Goal: Task Accomplishment & Management: Use online tool/utility

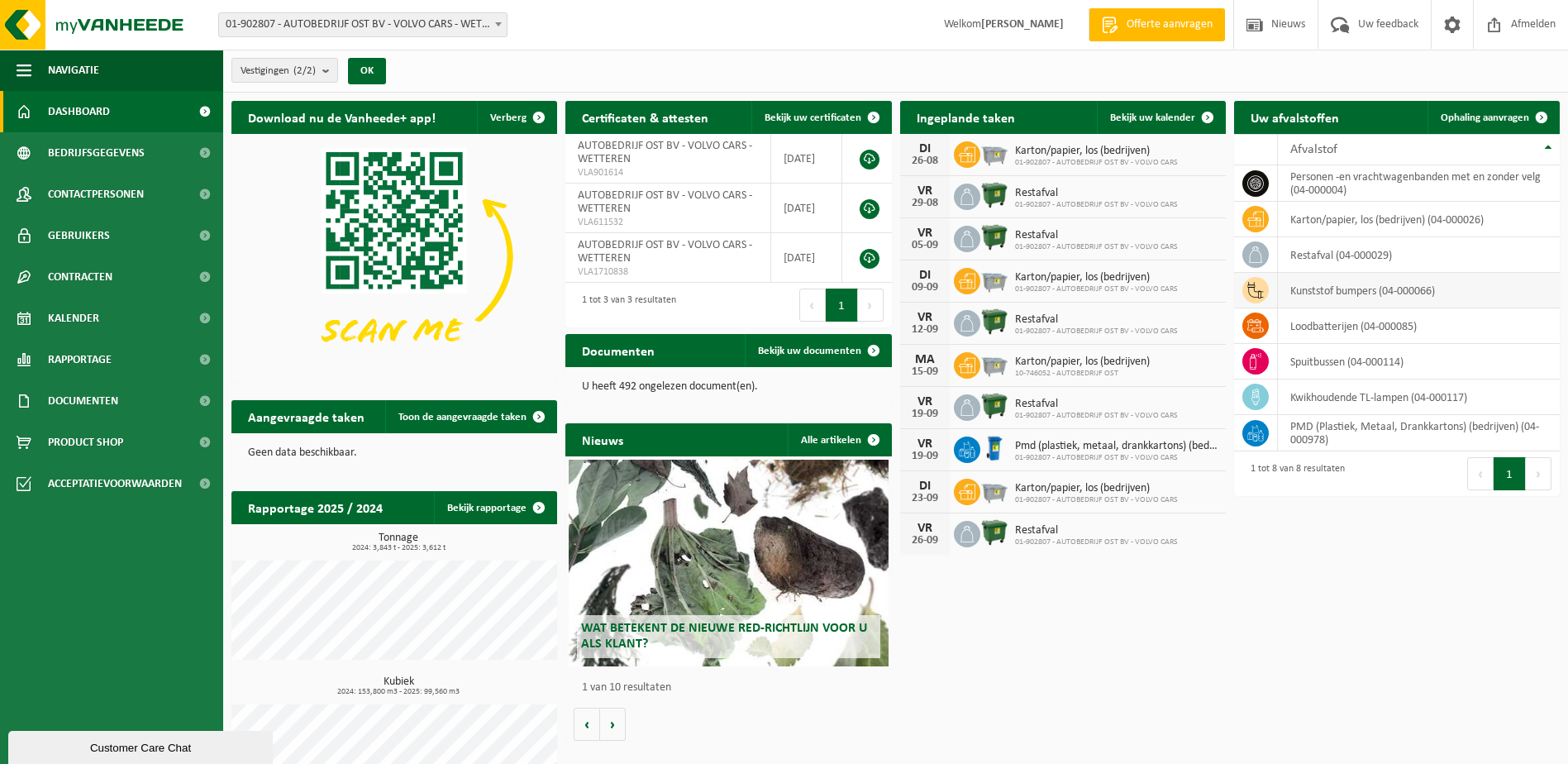
click at [1350, 292] on td "kunststof bumpers (04-000066)" at bounding box center [1419, 290] width 282 height 35
click at [1476, 113] on span "Ophaling aanvragen" at bounding box center [1484, 117] width 88 height 10
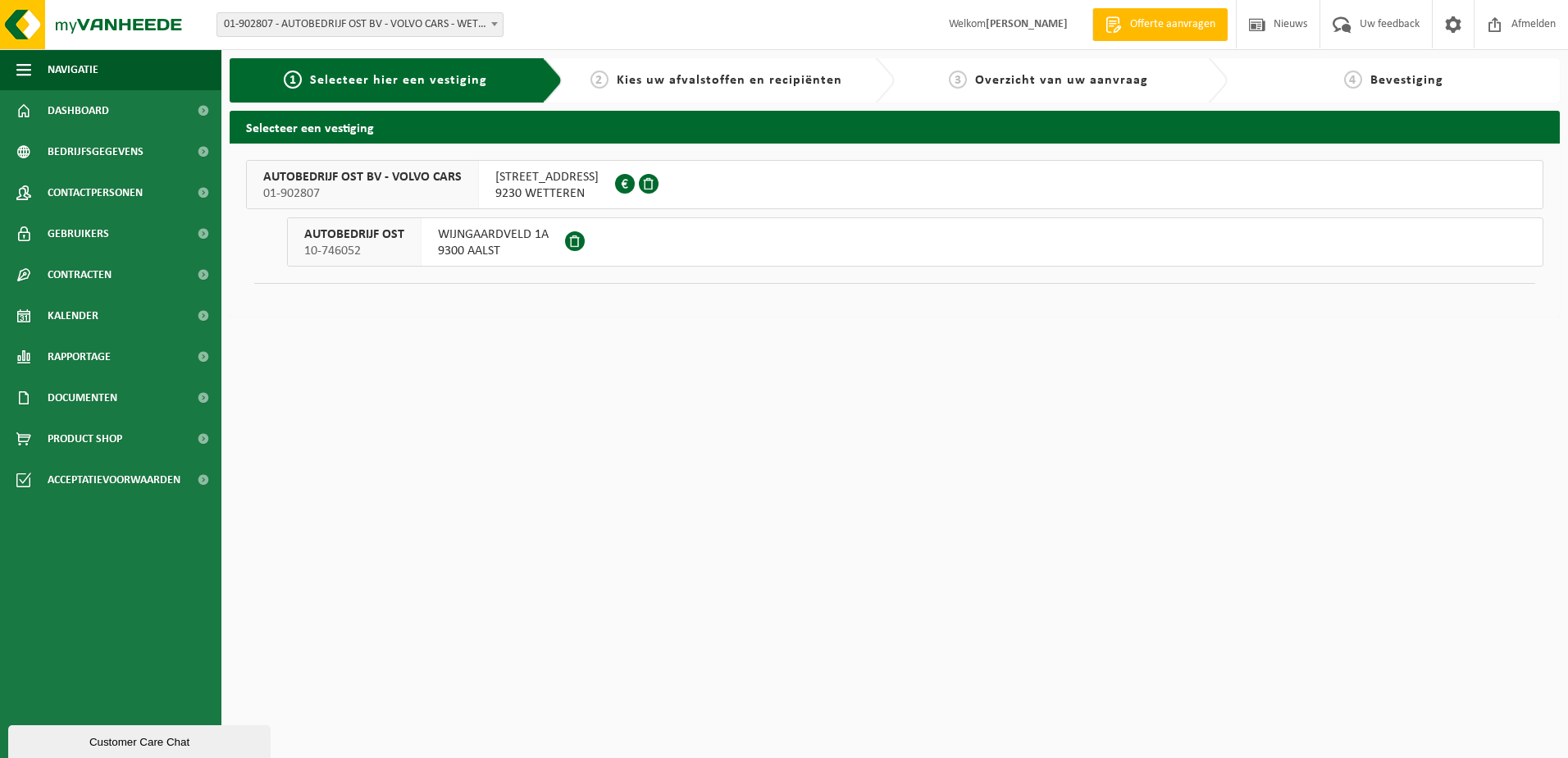
click at [553, 179] on span "ZUIDLAAN 294-296" at bounding box center [547, 176] width 104 height 16
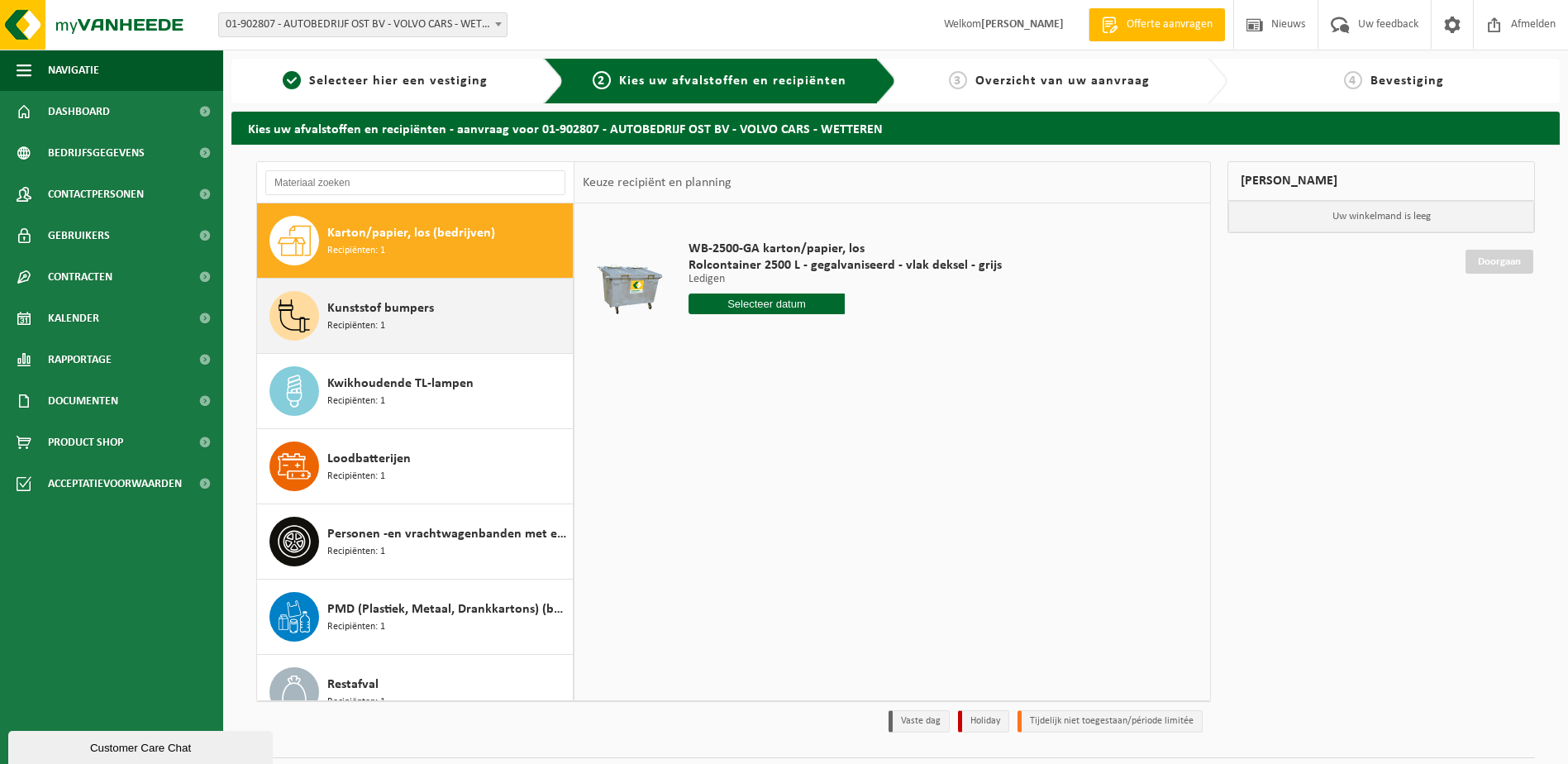
click at [361, 327] on span "Recipiënten: 1" at bounding box center [356, 326] width 58 height 16
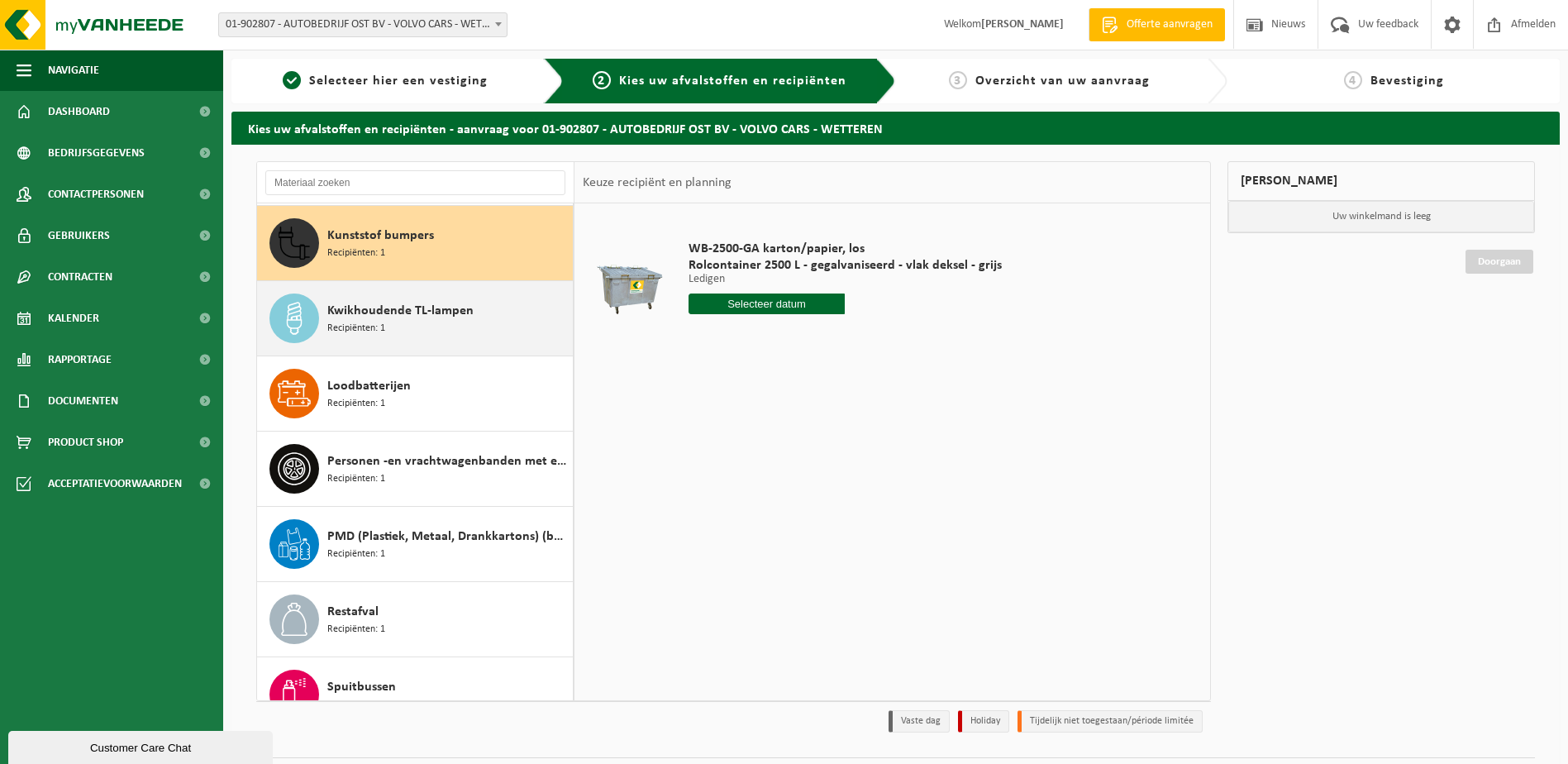
scroll to position [75, 0]
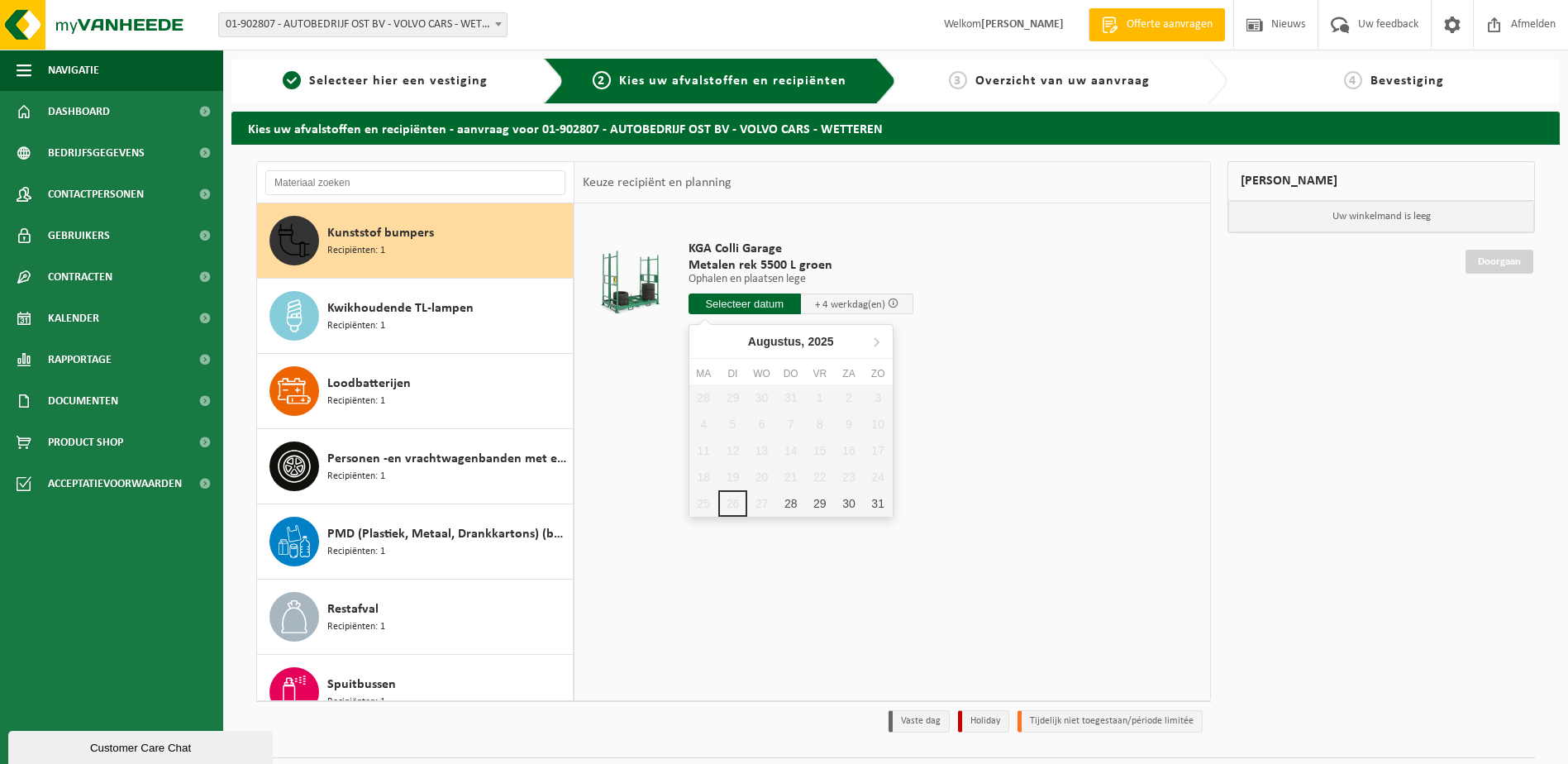
click at [754, 303] on input "text" at bounding box center [745, 304] width 112 height 21
click at [791, 501] on div "28" at bounding box center [790, 504] width 28 height 27
type input "Van 2025-08-28"
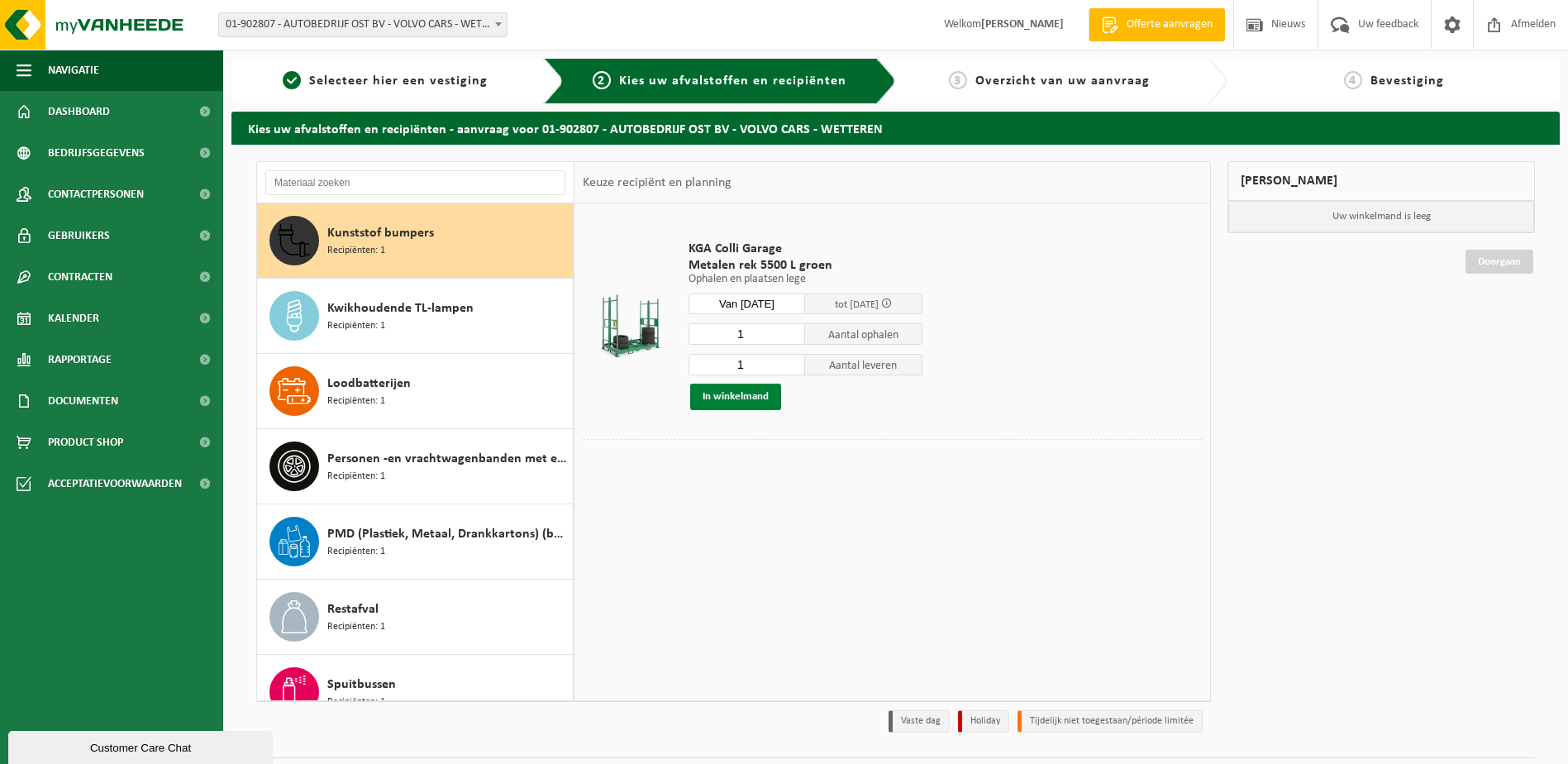
click at [749, 394] on button "In winkelmand" at bounding box center [736, 397] width 91 height 27
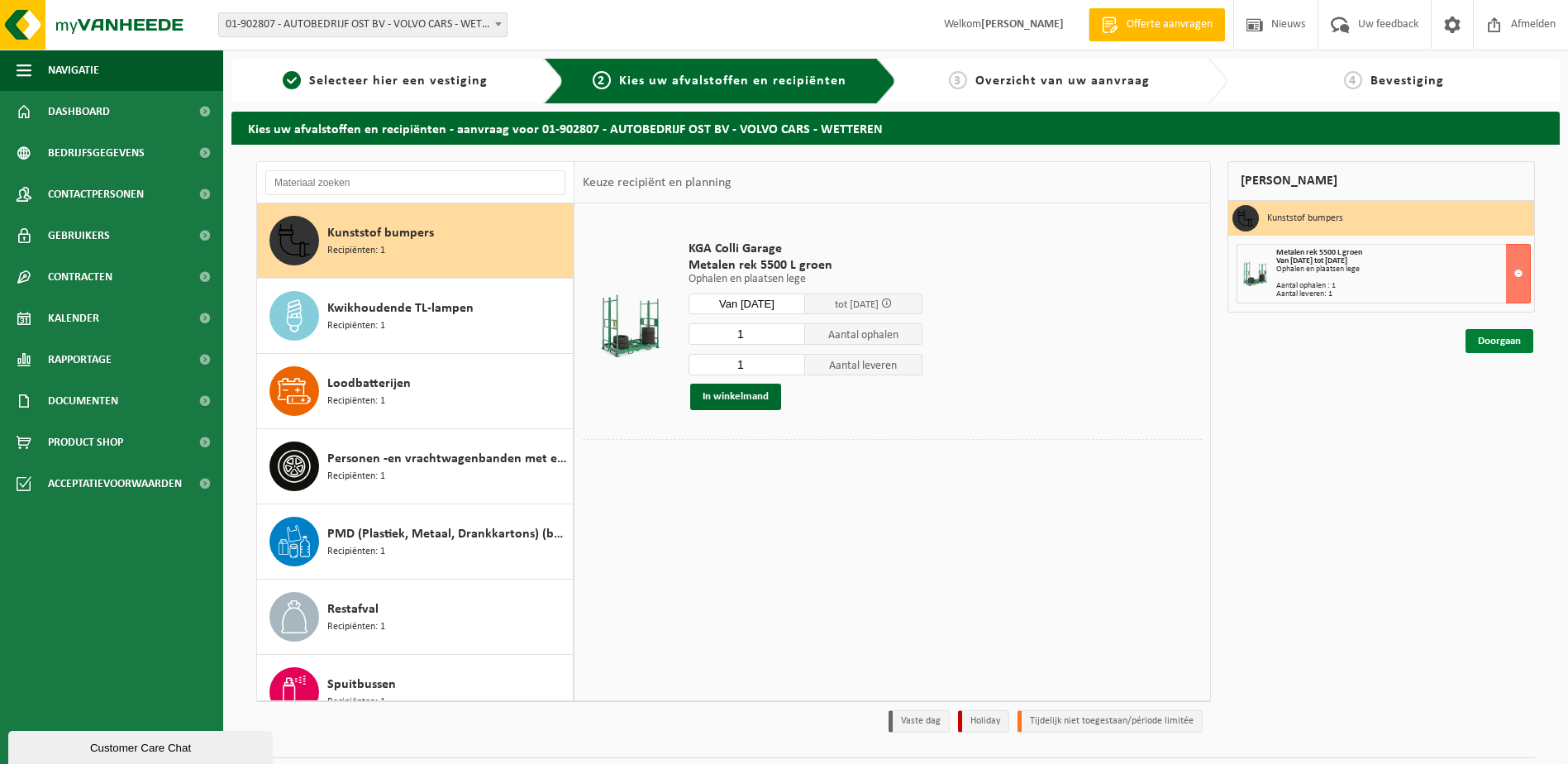
click at [1488, 346] on link "Doorgaan" at bounding box center [1499, 340] width 67 height 24
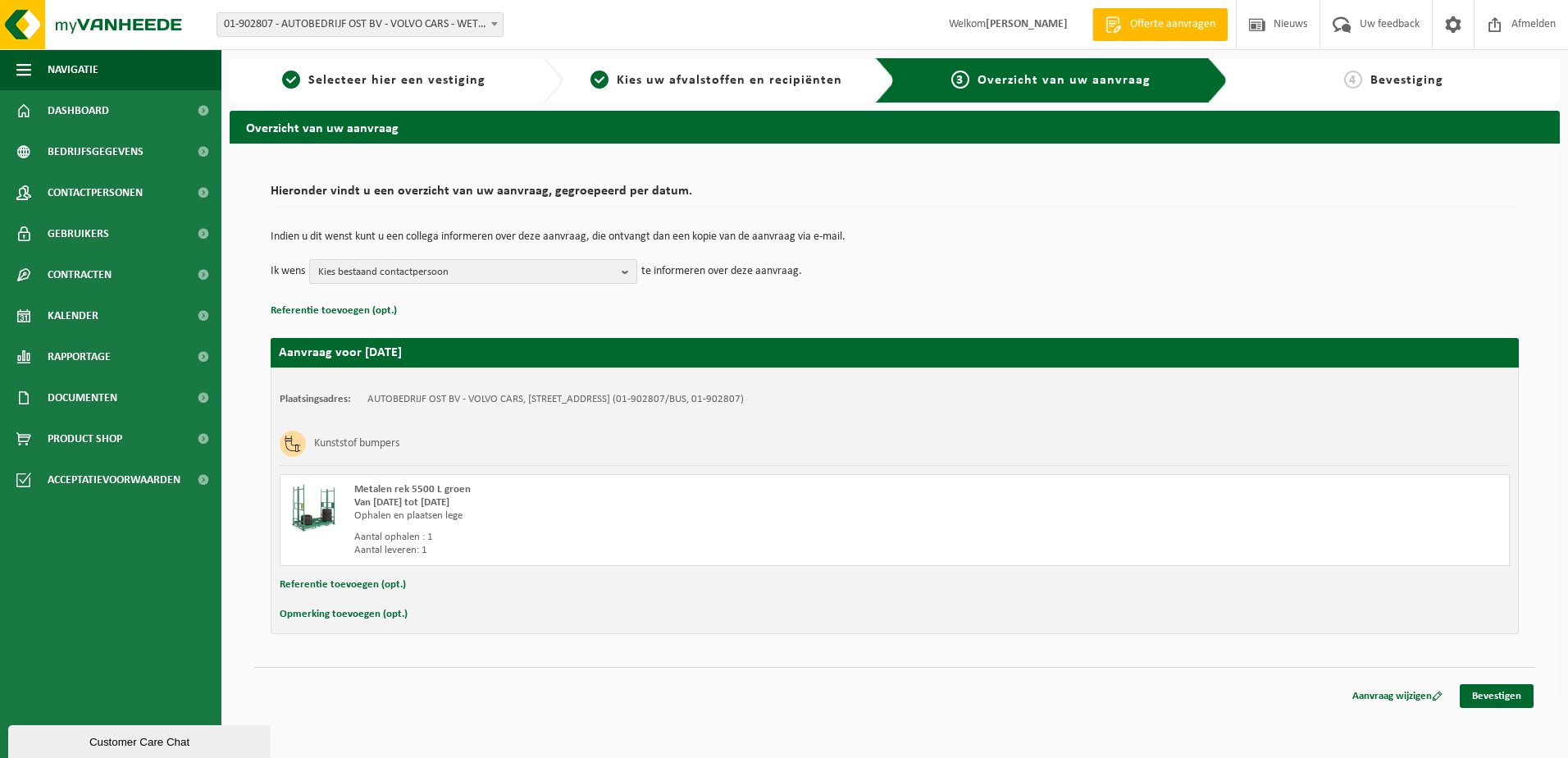
click at [629, 270] on b "button" at bounding box center [629, 272] width 15 height 23
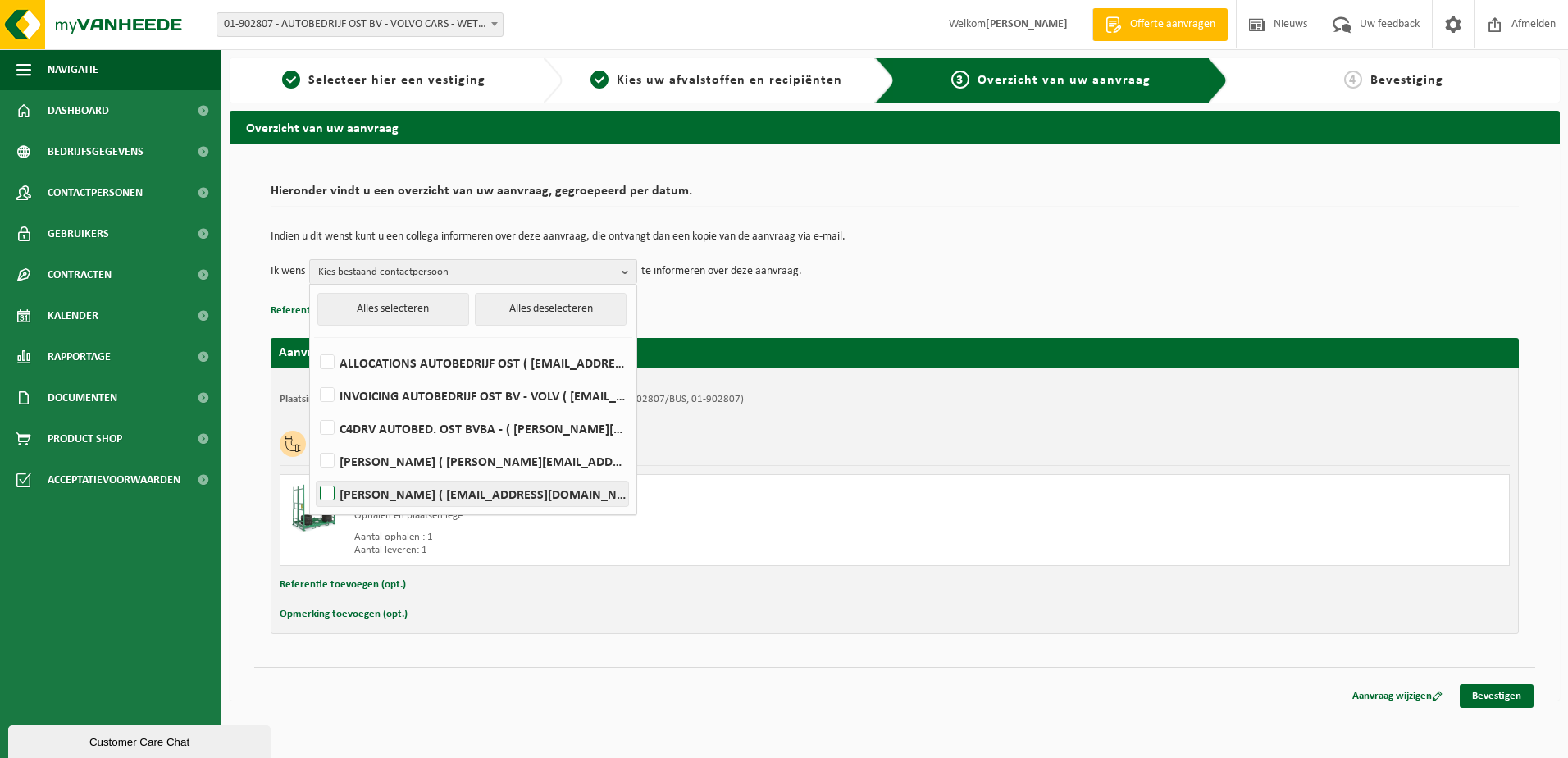
click at [384, 494] on label "VIC VAN CAENEGHEM ( vic@autobedrijfost.be )" at bounding box center [472, 494] width 312 height 25
click at [314, 473] on input "VIC VAN CAENEGHEM ( vic@autobedrijfost.be )" at bounding box center [314, 472] width 1 height 1
checkbox input "true"
click at [325, 459] on label "Chris Ost ( chris@autobedrijfost.be )" at bounding box center [472, 461] width 312 height 25
click at [314, 440] on input "Chris Ost ( chris@autobedrijfost.be )" at bounding box center [314, 440] width 1 height 1
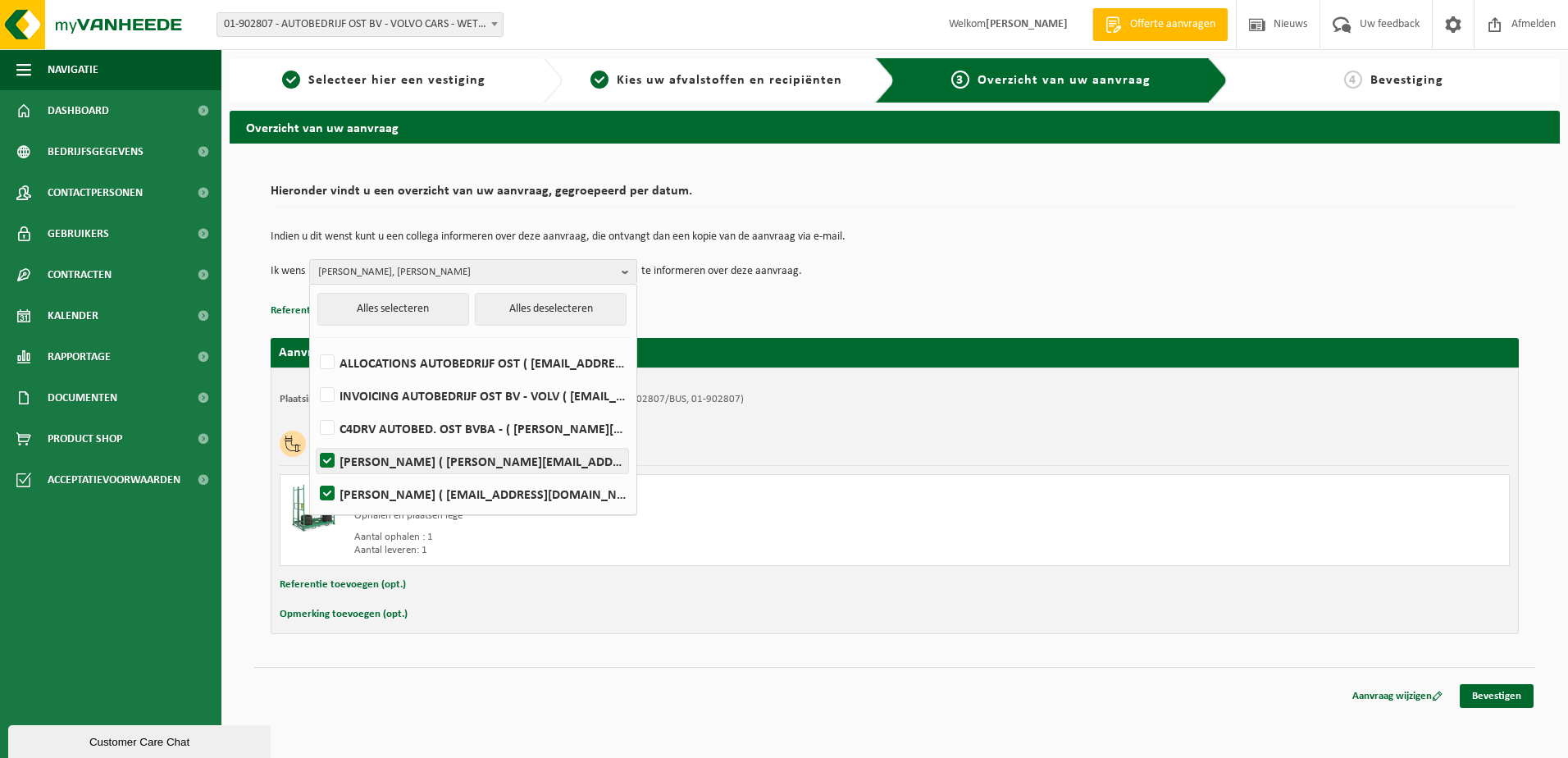
click at [329, 461] on label "Chris Ost ( chris@autobedrijfost.be )" at bounding box center [472, 461] width 312 height 25
click at [314, 440] on input "Chris Ost ( chris@autobedrijfost.be )" at bounding box center [314, 440] width 1 height 1
checkbox input "false"
click at [325, 365] on label "ALLOCATIONS AUTOBEDRIJF OST ( karine@autobedrijfost.be )" at bounding box center [472, 363] width 312 height 25
click at [314, 342] on input "ALLOCATIONS AUTOBEDRIJF OST ( karine@autobedrijfost.be )" at bounding box center [314, 341] width 1 height 1
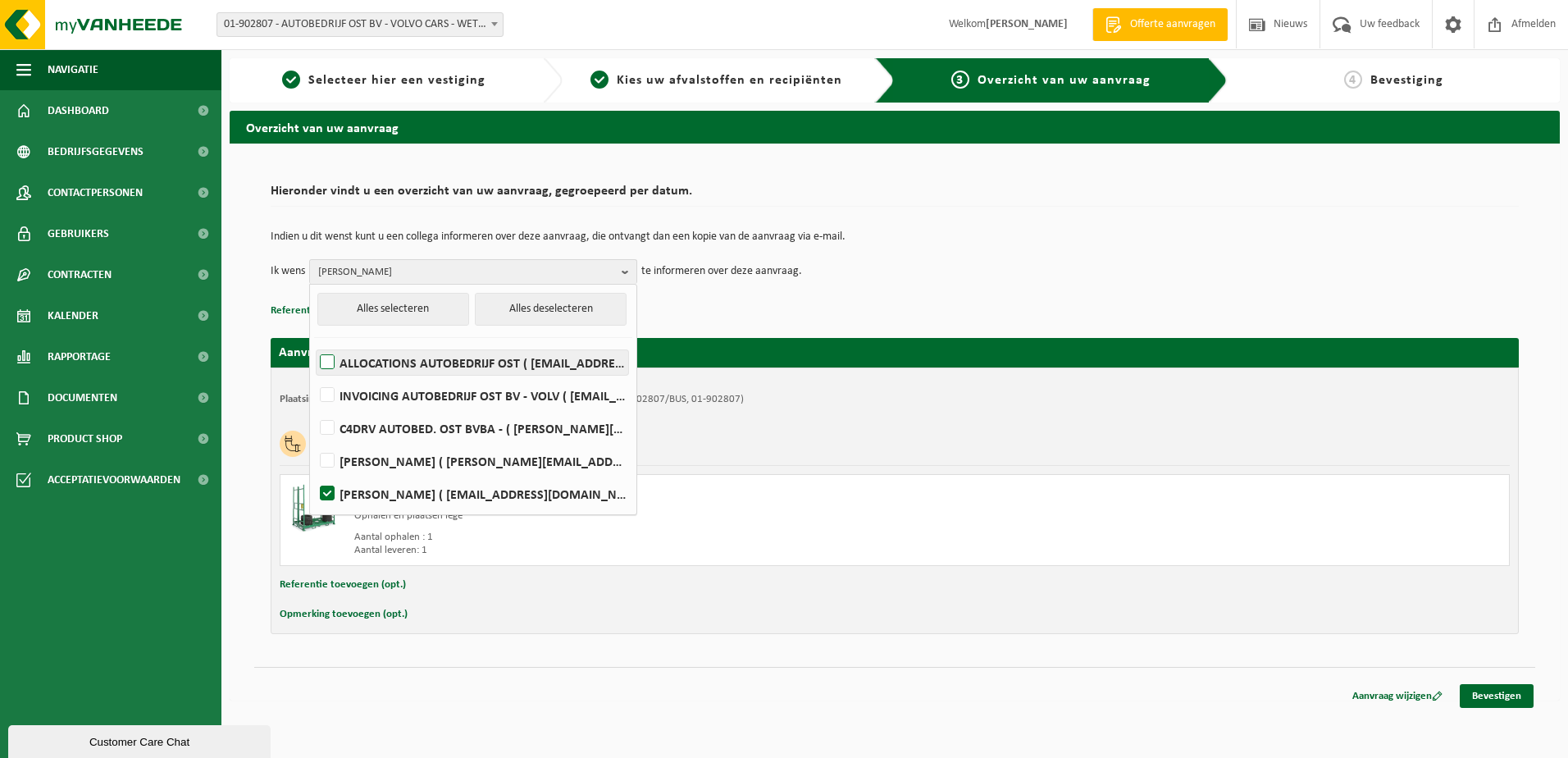
checkbox input "true"
click at [1495, 695] on link "Bevestigen" at bounding box center [1496, 696] width 74 height 24
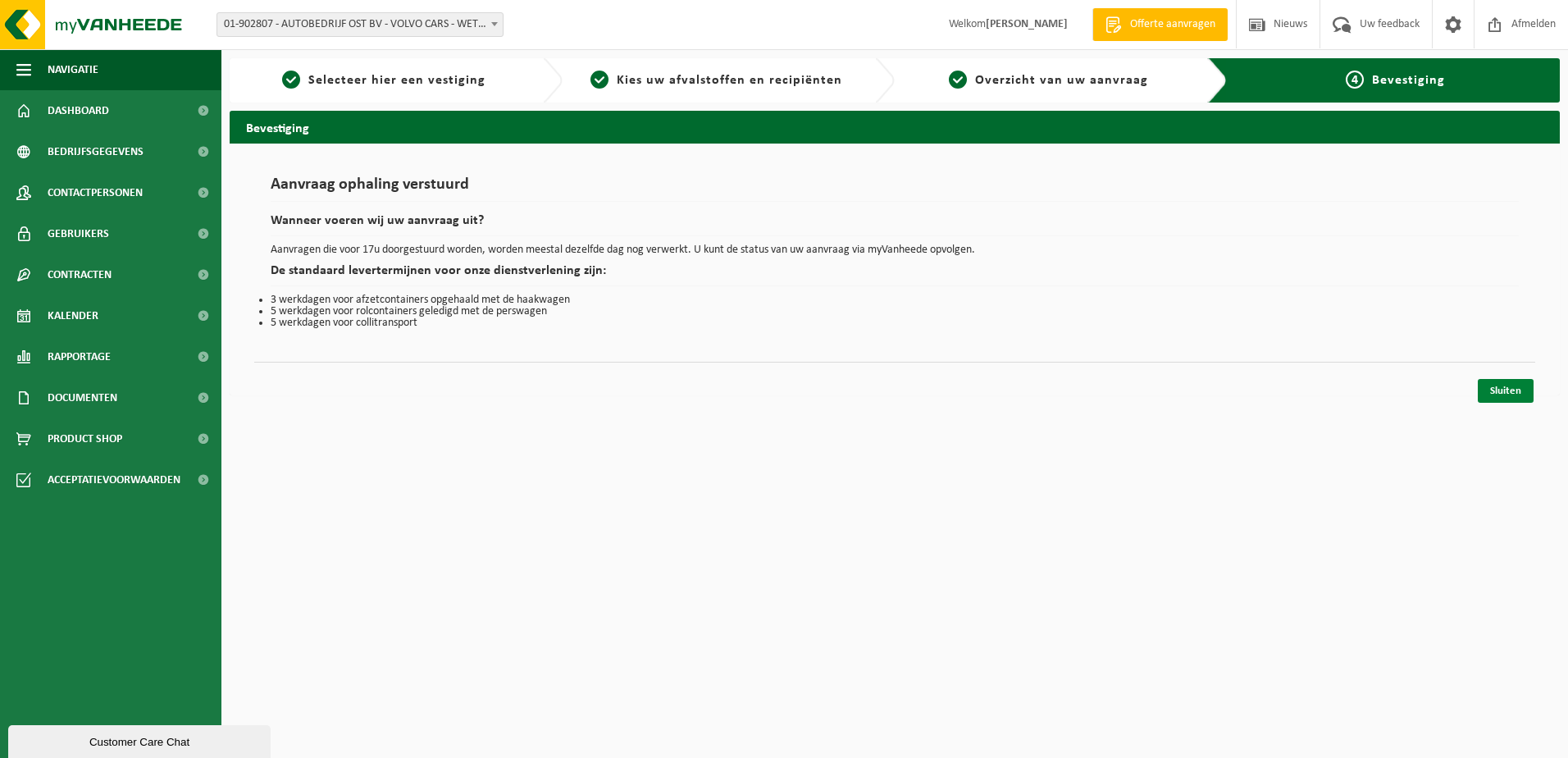
click at [1504, 390] on link "Sluiten" at bounding box center [1506, 390] width 56 height 24
